Goal: Complete application form

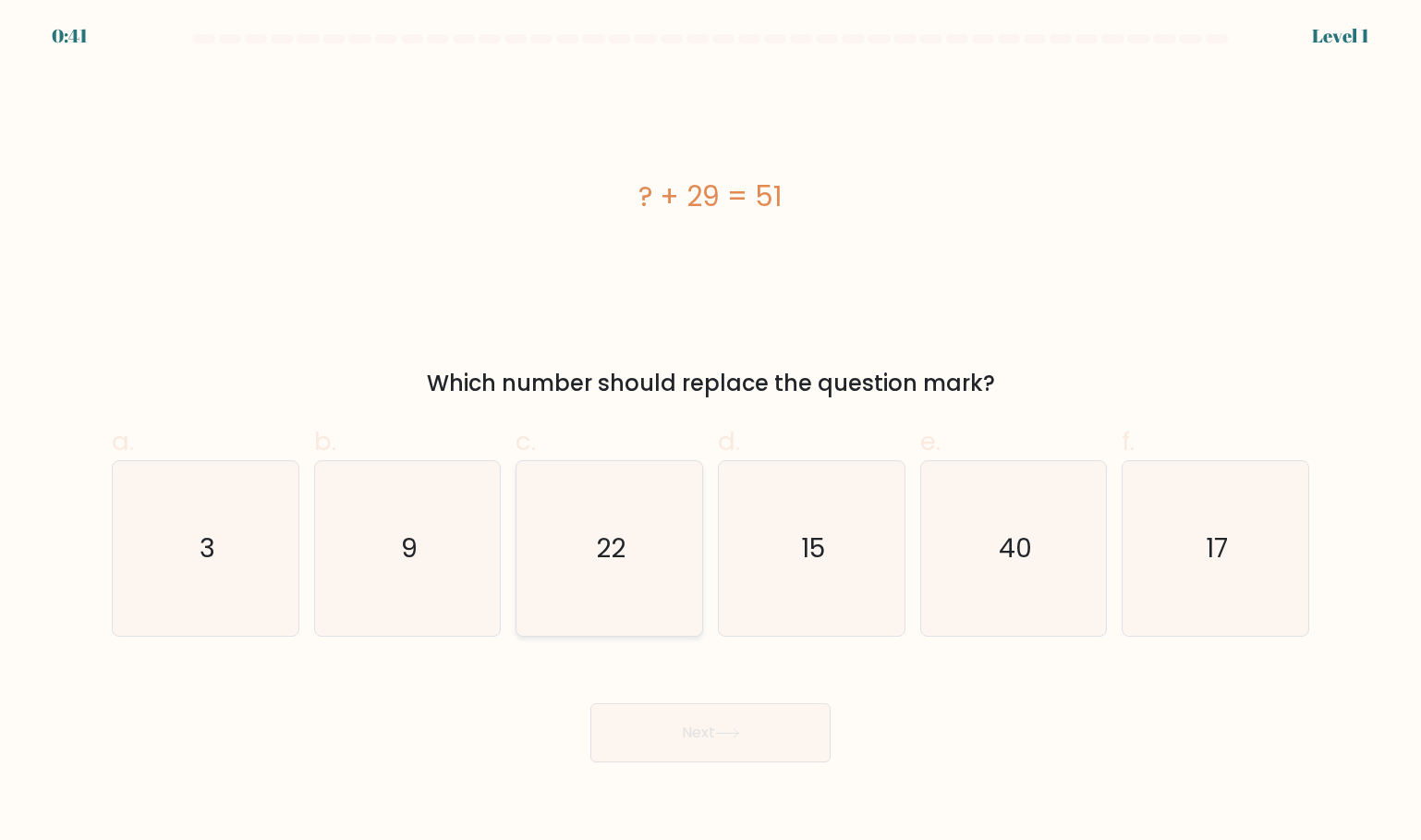
click at [625, 520] on icon "22" at bounding box center [609, 548] width 174 height 174
click at [710, 432] on input "c. 22" at bounding box center [710, 426] width 1 height 12
radio input "true"
click at [715, 723] on button "Next" at bounding box center [710, 732] width 240 height 59
click at [731, 748] on button "Next" at bounding box center [710, 732] width 240 height 59
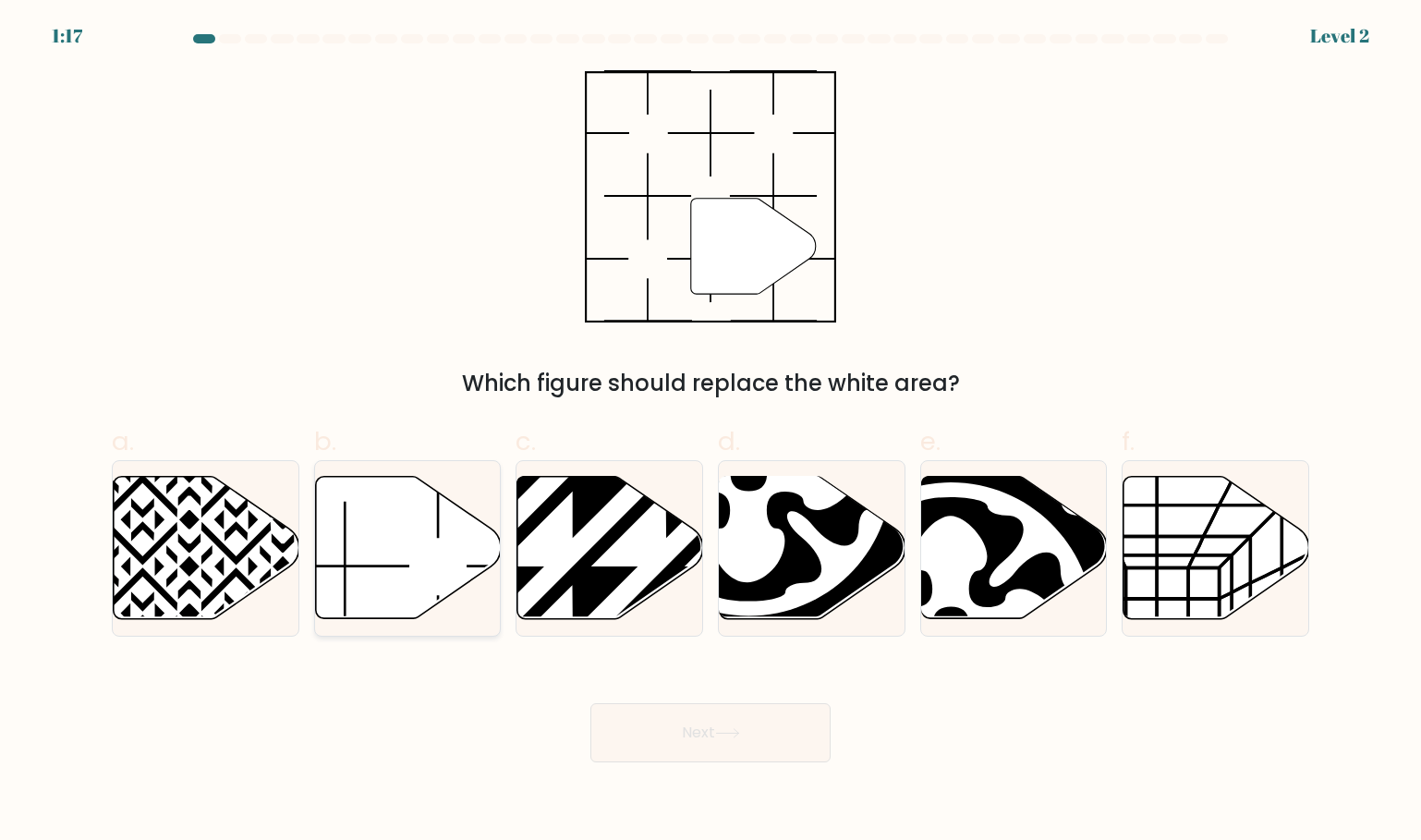
click at [450, 549] on icon at bounding box center [408, 548] width 186 height 142
click at [710, 432] on input "b." at bounding box center [710, 426] width 1 height 12
radio input "true"
click at [726, 732] on icon at bounding box center [727, 733] width 22 height 8
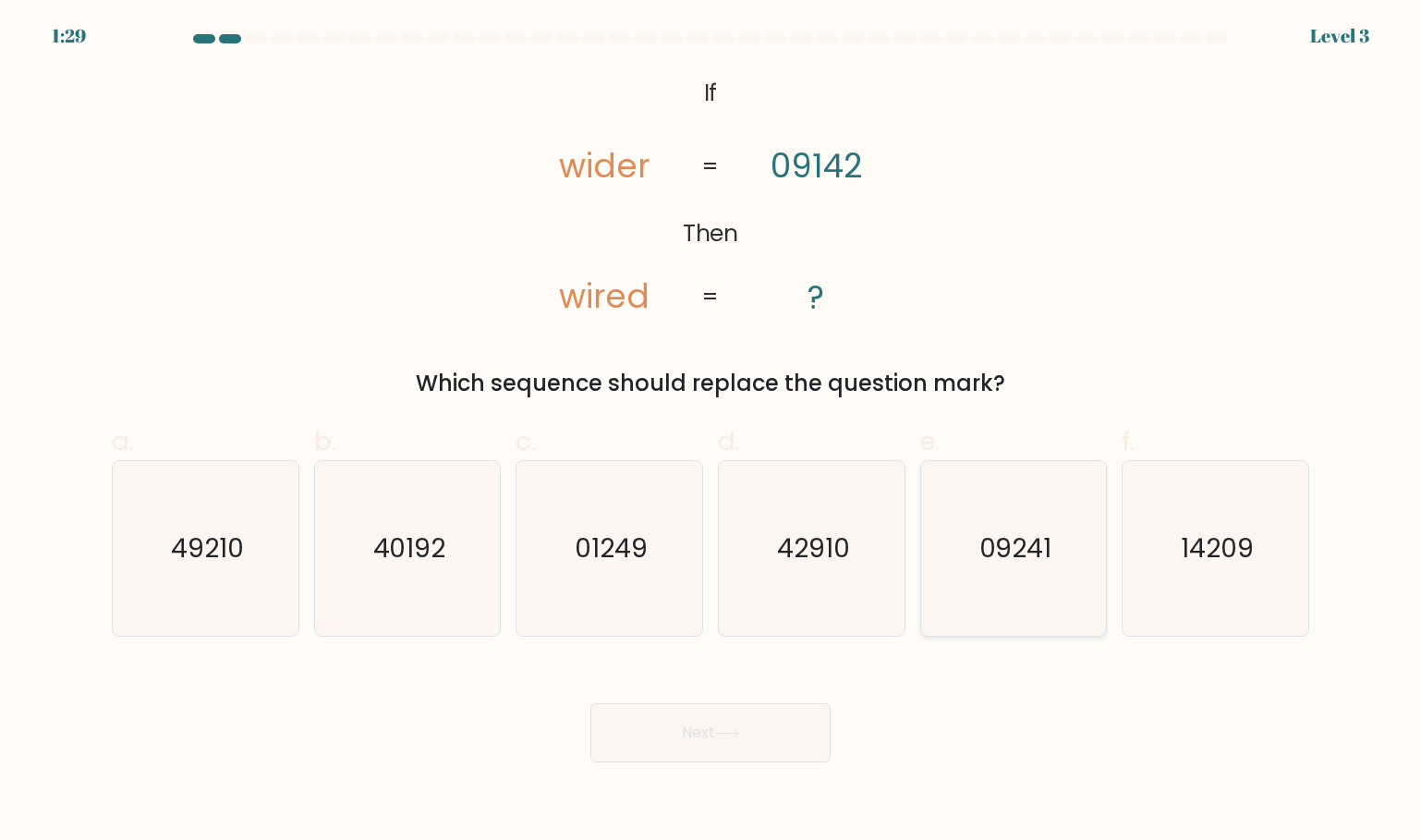
click at [1056, 601] on icon "09241" at bounding box center [1013, 548] width 174 height 174
click at [711, 432] on input "e. 09241" at bounding box center [710, 426] width 1 height 12
radio input "true"
click at [759, 716] on button "Next" at bounding box center [710, 732] width 240 height 59
click at [708, 722] on button "Next" at bounding box center [710, 732] width 240 height 59
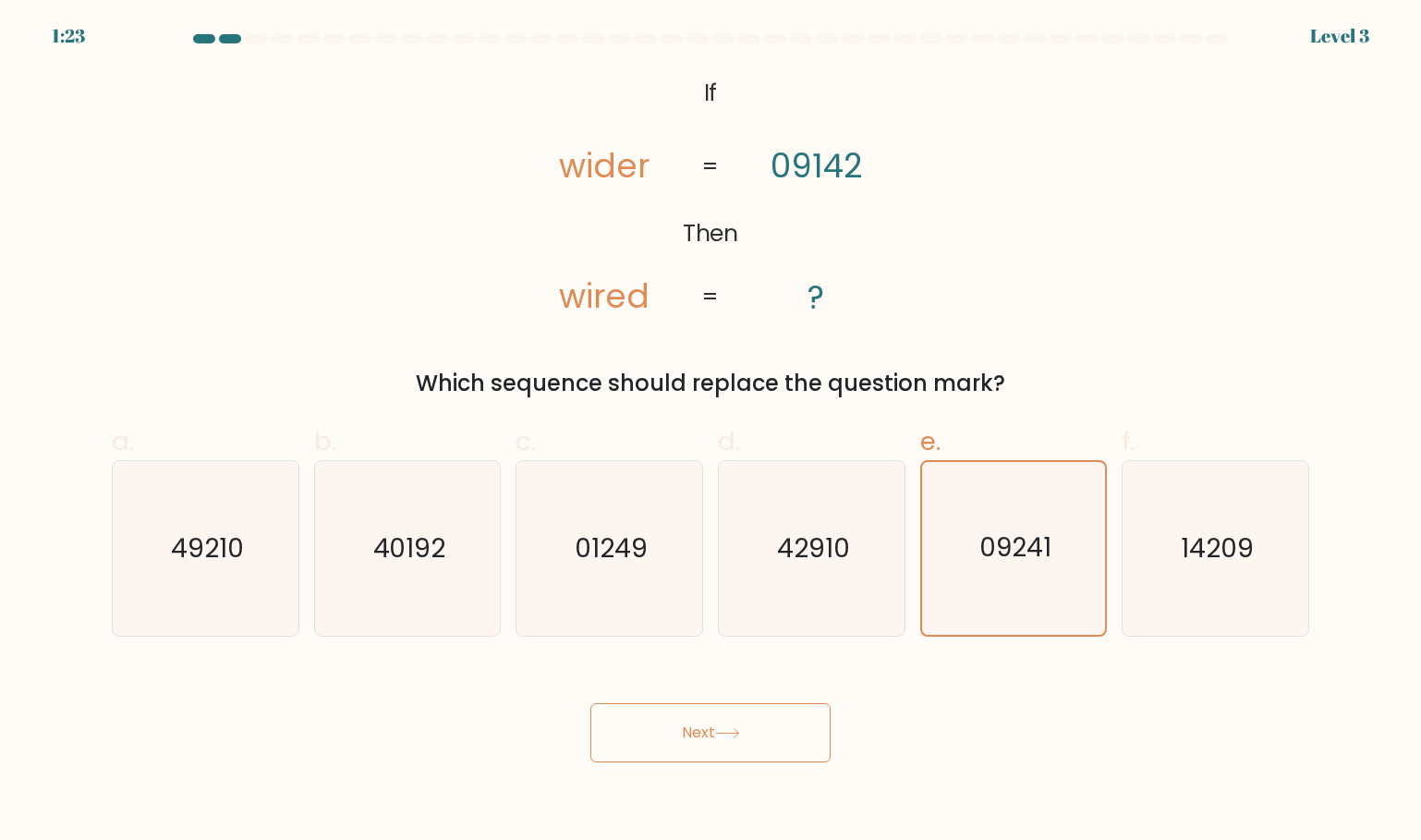
click at [708, 722] on button "Next" at bounding box center [710, 732] width 240 height 59
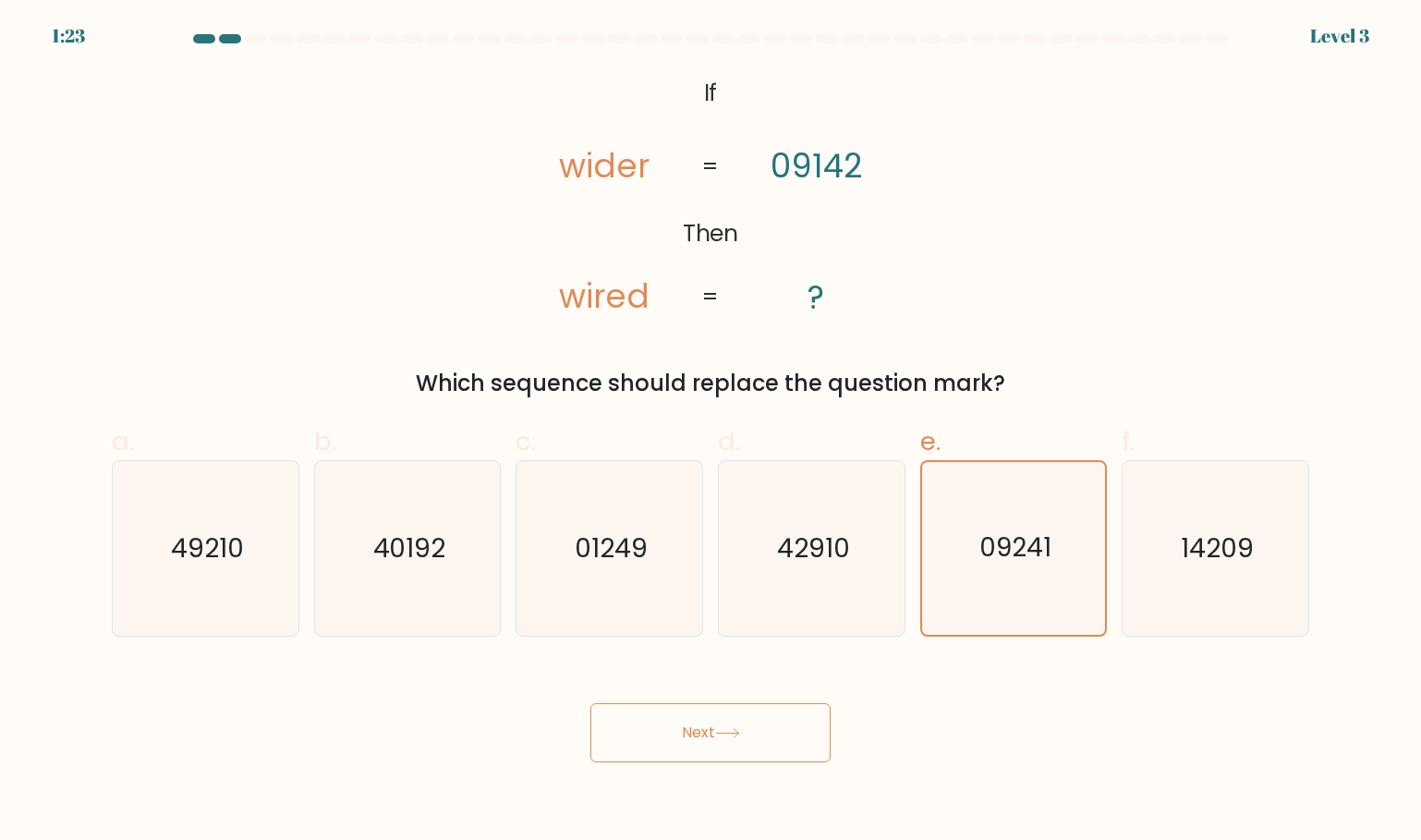
click at [708, 722] on button "Next" at bounding box center [710, 732] width 240 height 59
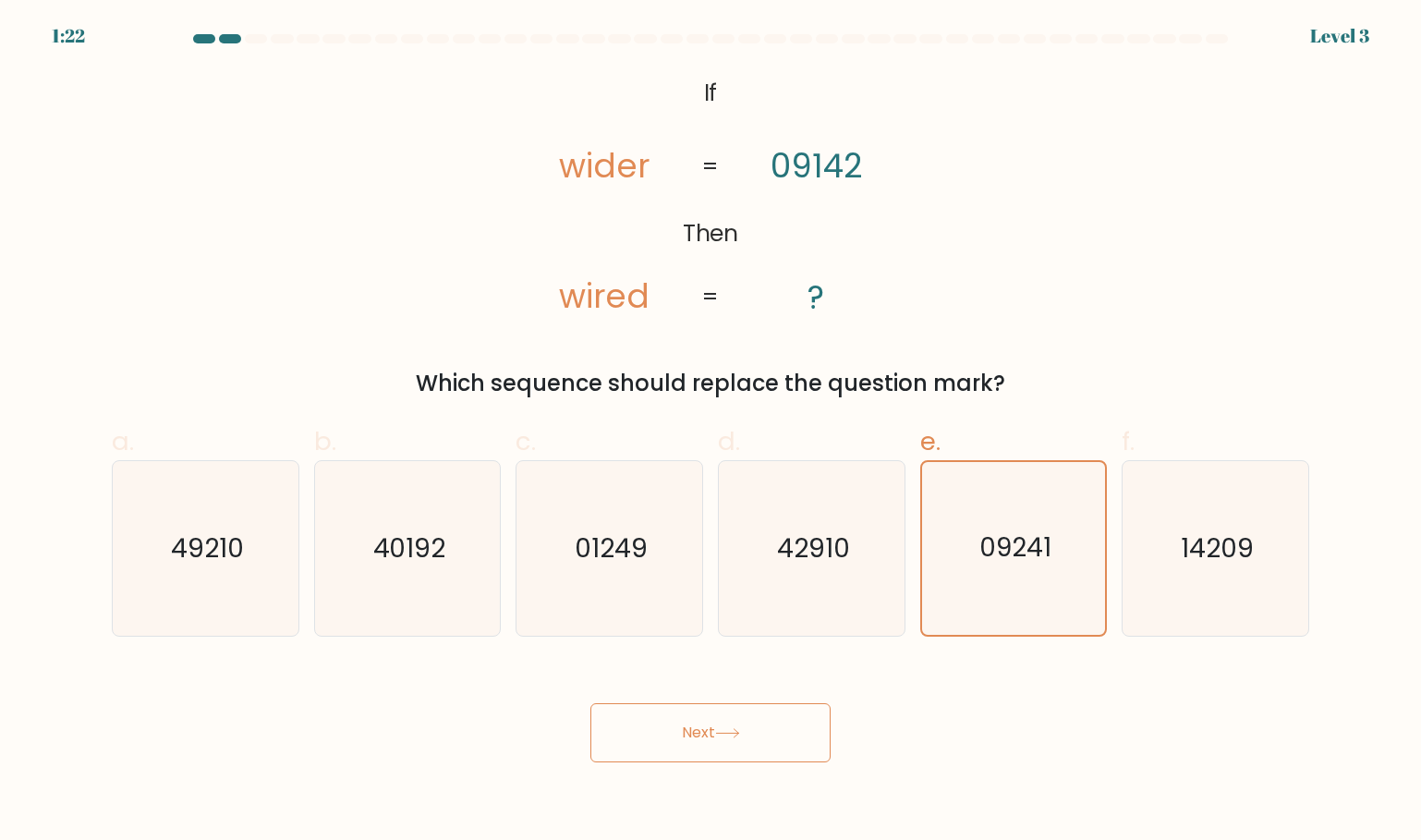
click at [708, 722] on button "Next" at bounding box center [710, 732] width 240 height 59
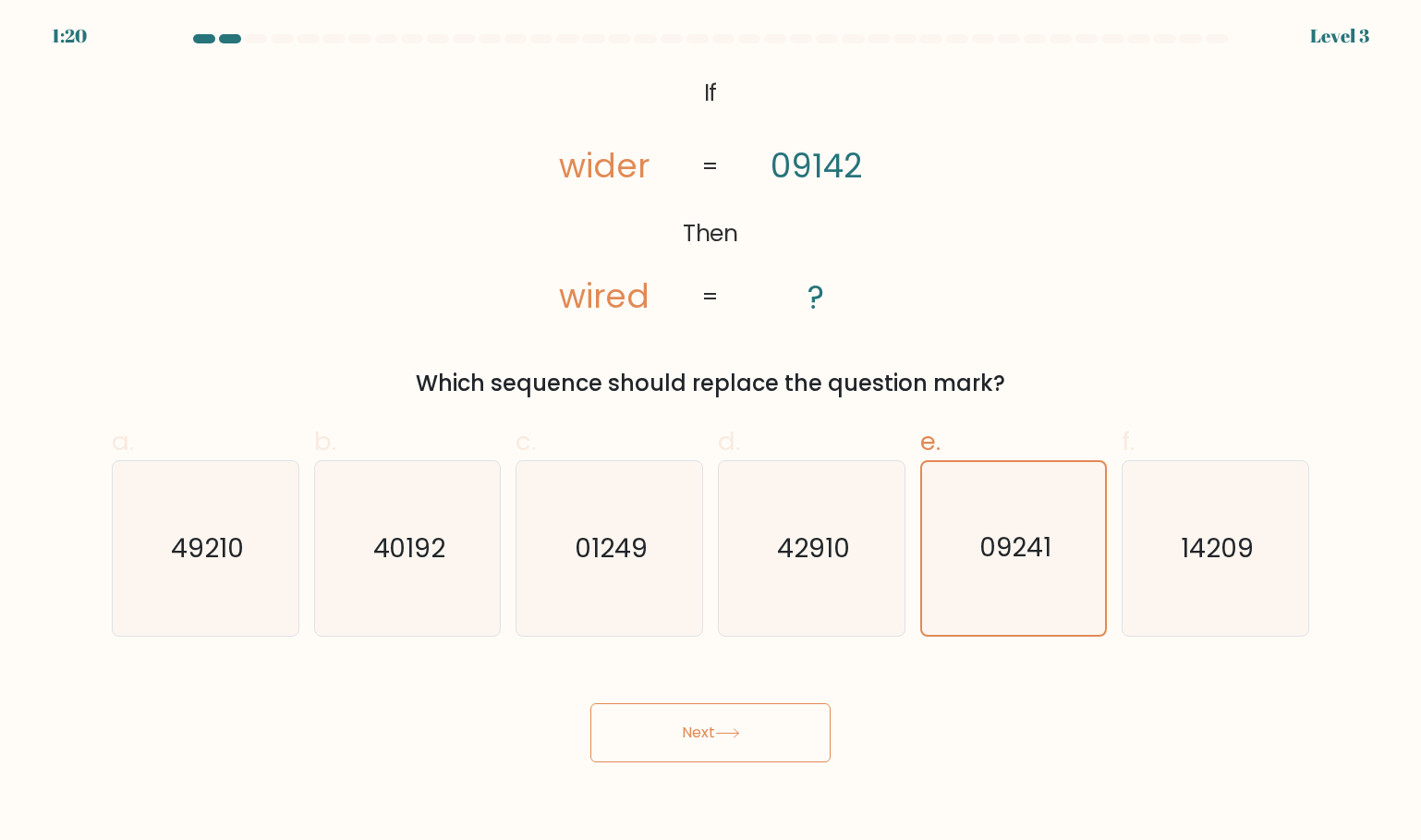
click at [689, 707] on button "Next" at bounding box center [710, 732] width 240 height 59
click at [804, 731] on button "Next" at bounding box center [710, 732] width 240 height 59
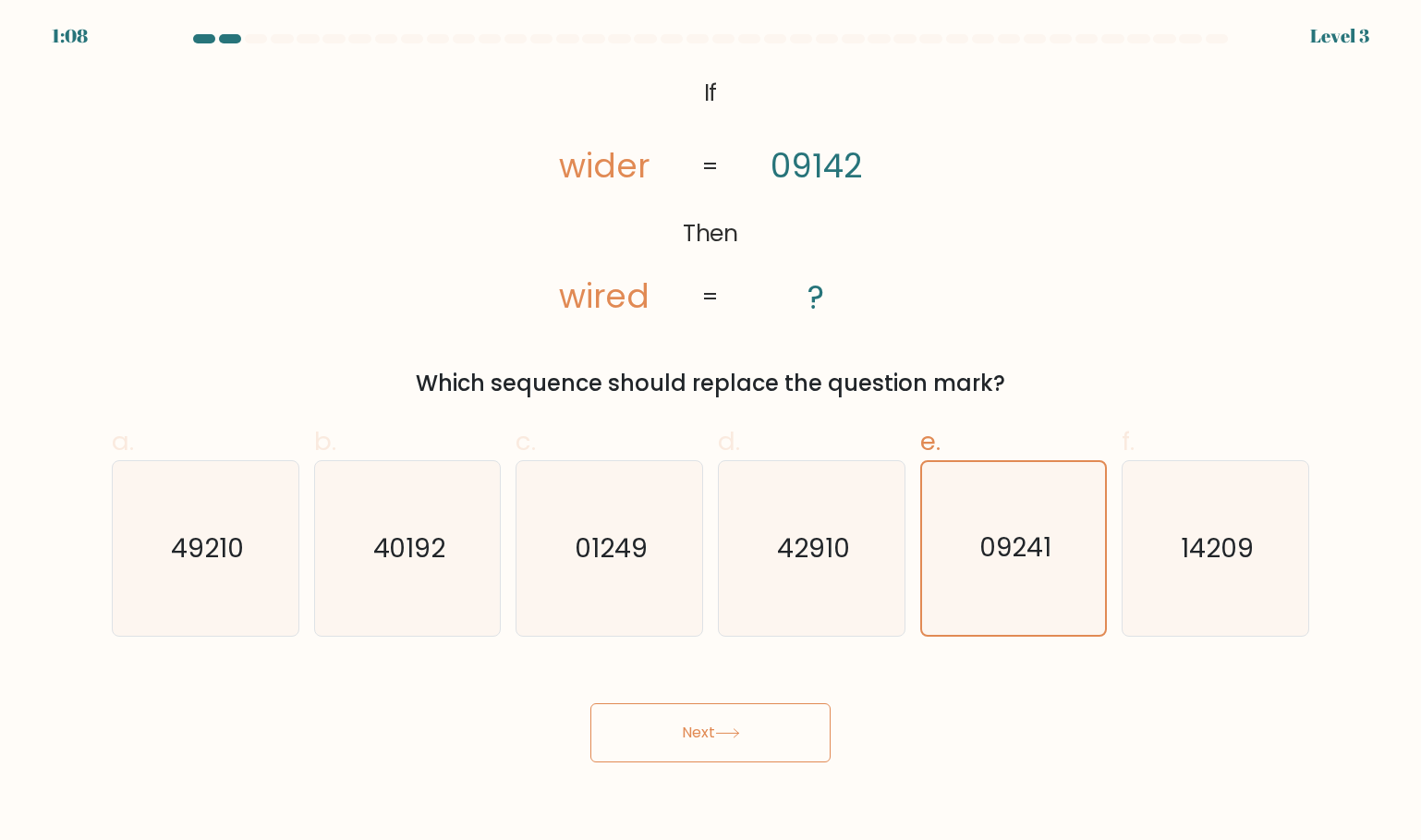
click at [804, 731] on button "Next" at bounding box center [710, 732] width 240 height 59
click at [994, 731] on div "Next" at bounding box center [710, 710] width 1219 height 104
